Goal: Task Accomplishment & Management: Manage account settings

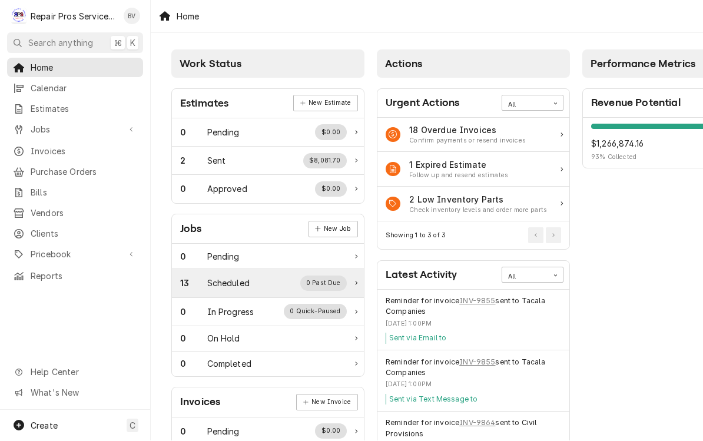
click at [204, 278] on div "13" at bounding box center [193, 283] width 27 height 12
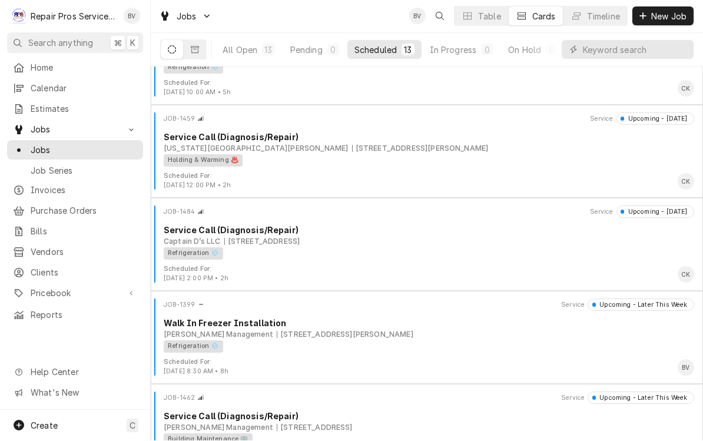
scroll to position [142, 0]
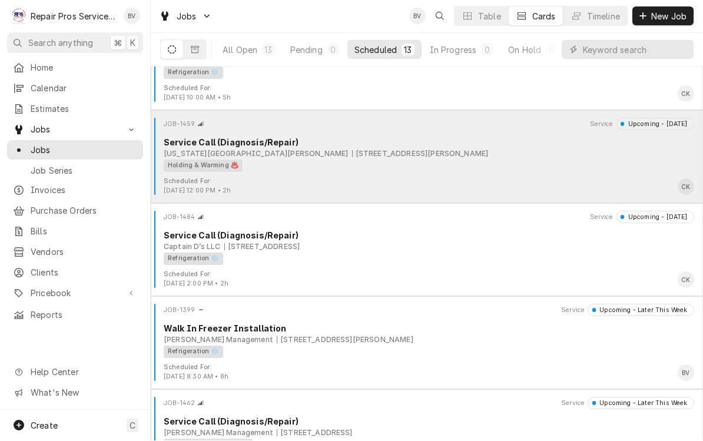
click at [512, 160] on div "Holding & Warming ♨️" at bounding box center [425, 166] width 522 height 12
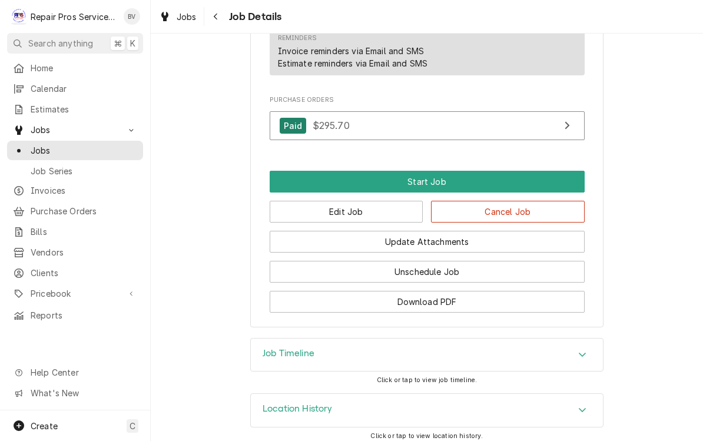
scroll to position [697, 0]
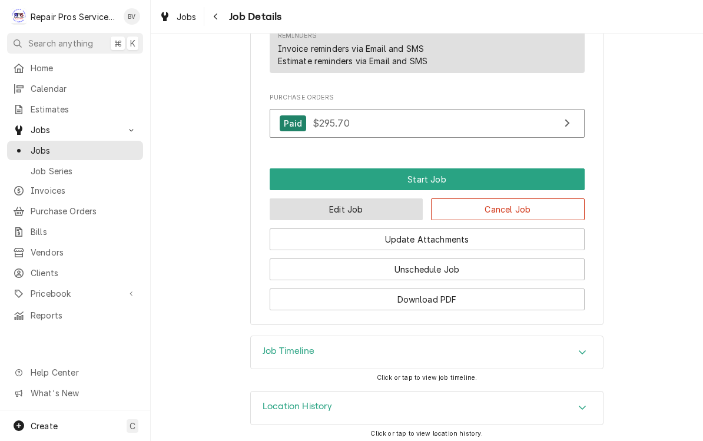
click at [355, 216] on button "Edit Job" at bounding box center [347, 209] width 154 height 22
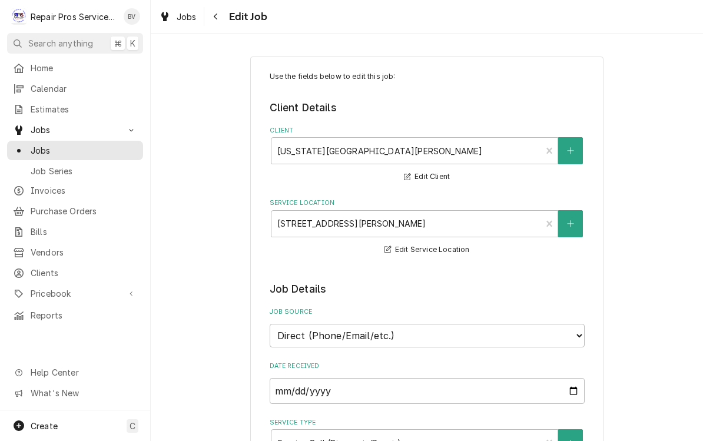
type textarea "x"
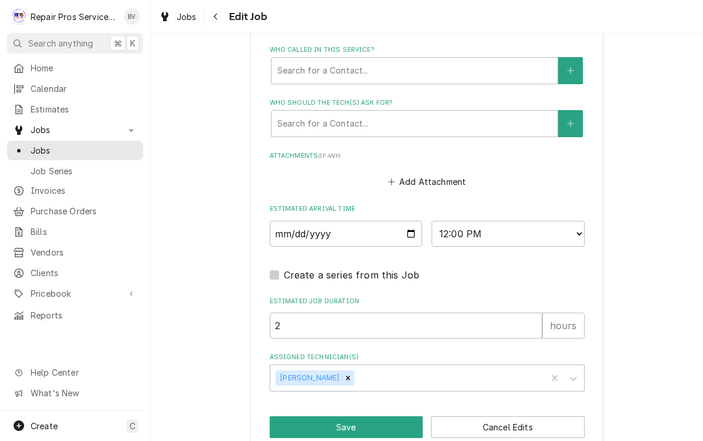
scroll to position [820, 0]
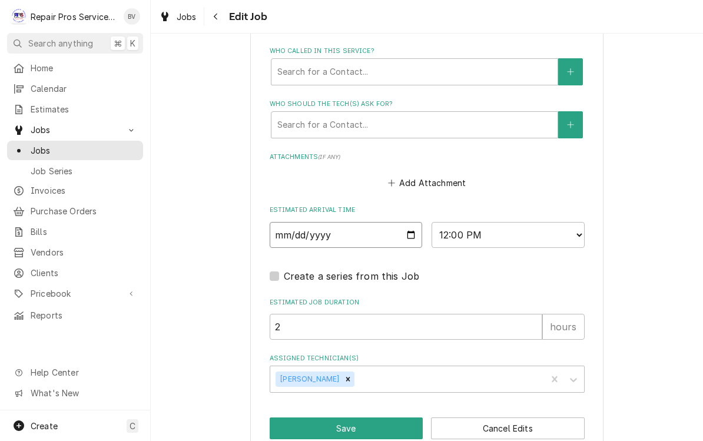
click at [403, 223] on input "2025-08-18" at bounding box center [346, 235] width 153 height 26
type input "2025-08-19"
click at [347, 417] on button "Save" at bounding box center [347, 428] width 154 height 22
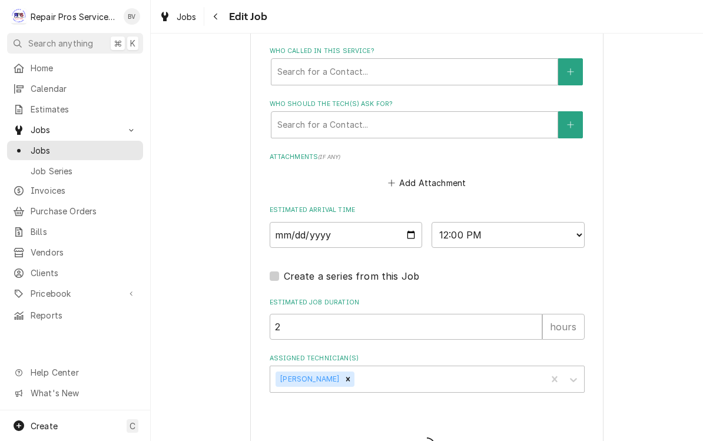
type textarea "x"
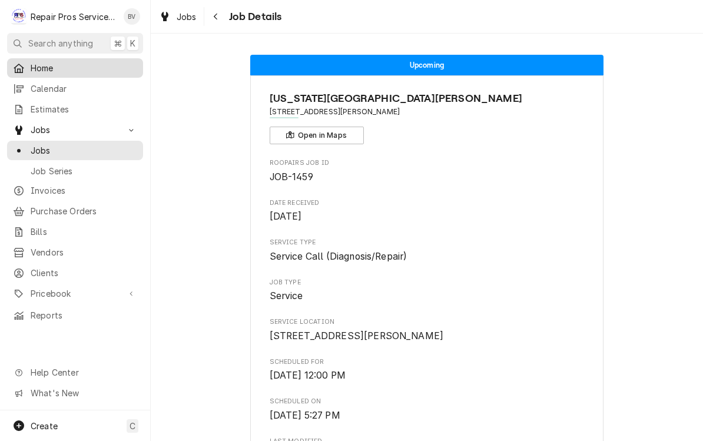
click at [34, 67] on span "Home" at bounding box center [84, 68] width 107 height 12
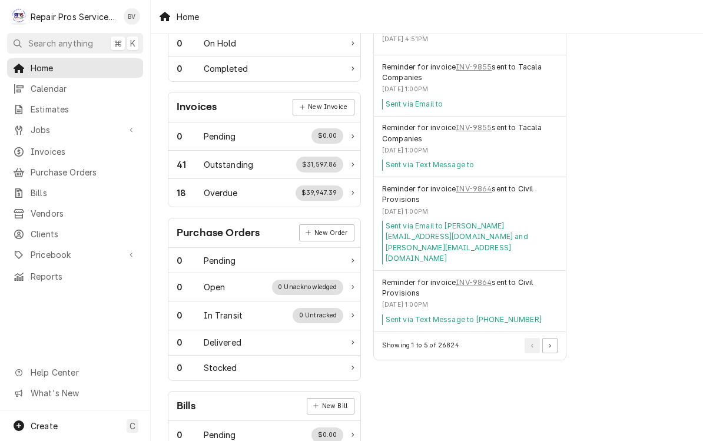
scroll to position [301, 2]
